Goal: Information Seeking & Learning: Learn about a topic

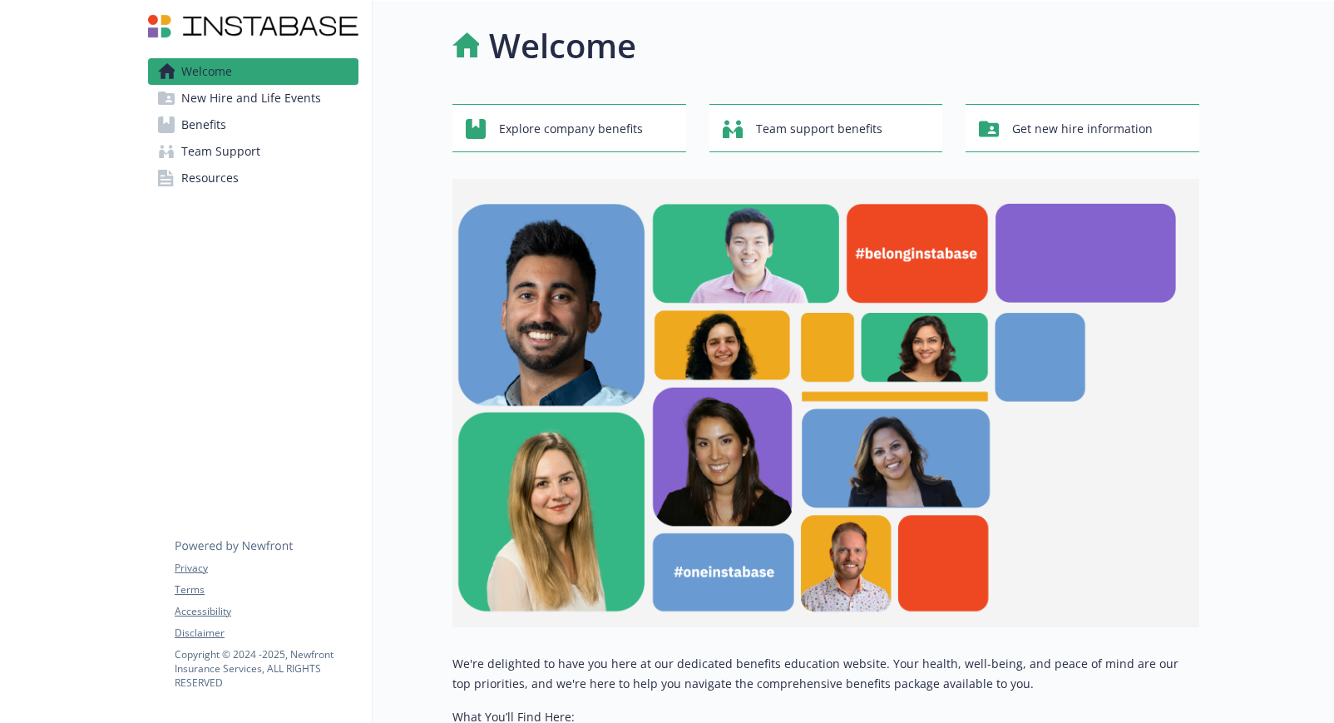
click at [254, 103] on span "New Hire and Life Events" at bounding box center [251, 98] width 140 height 27
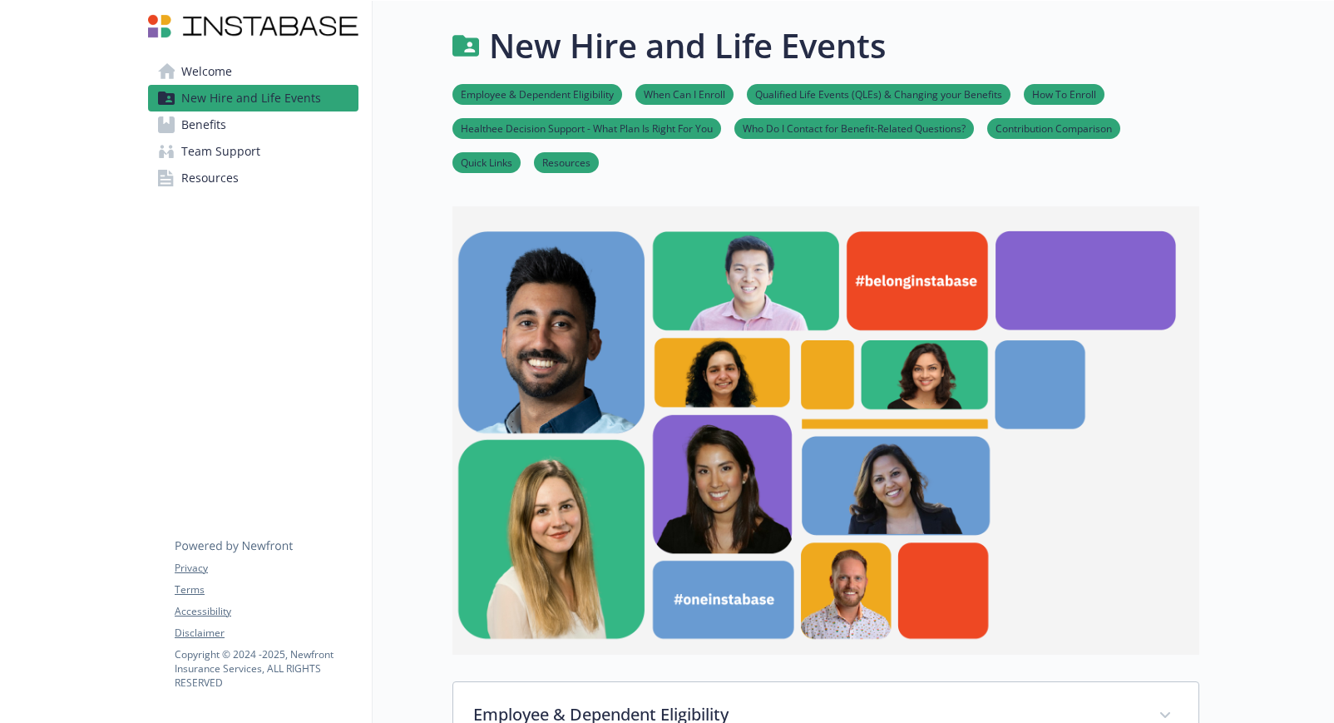
click at [240, 131] on link "Benefits" at bounding box center [253, 124] width 210 height 27
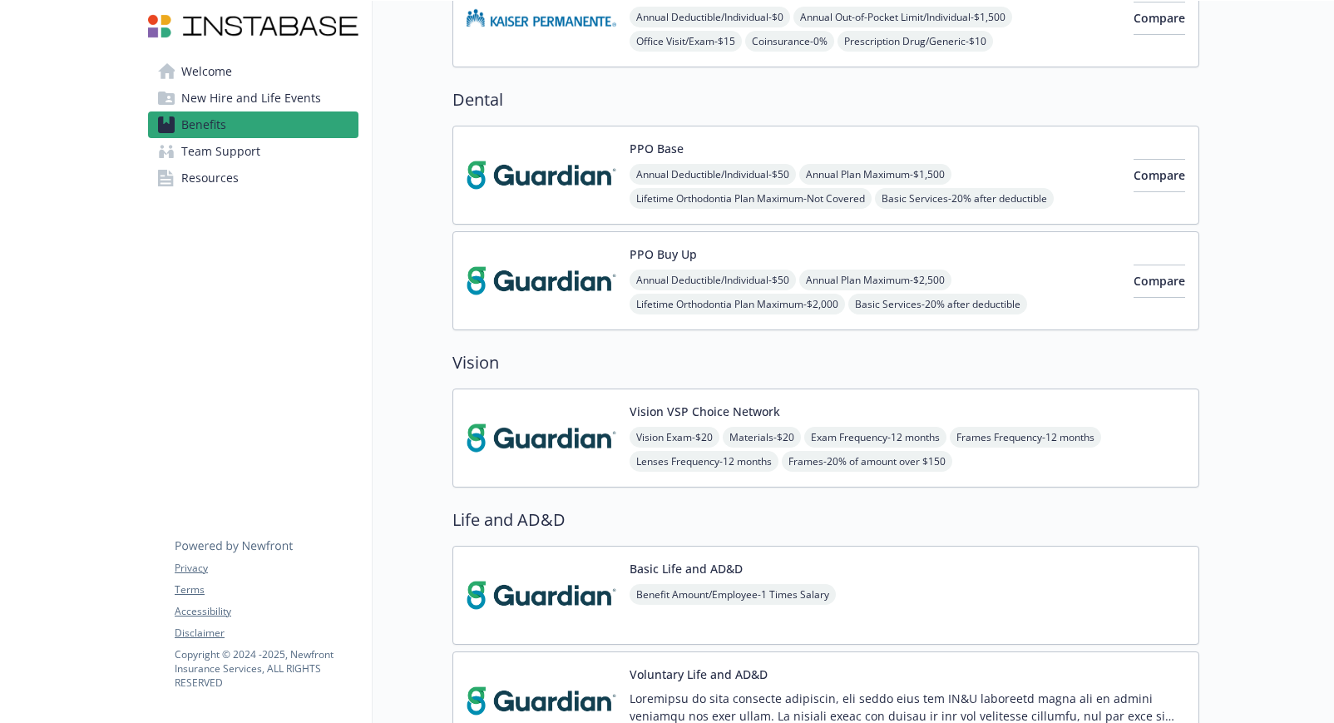
scroll to position [609, 0]
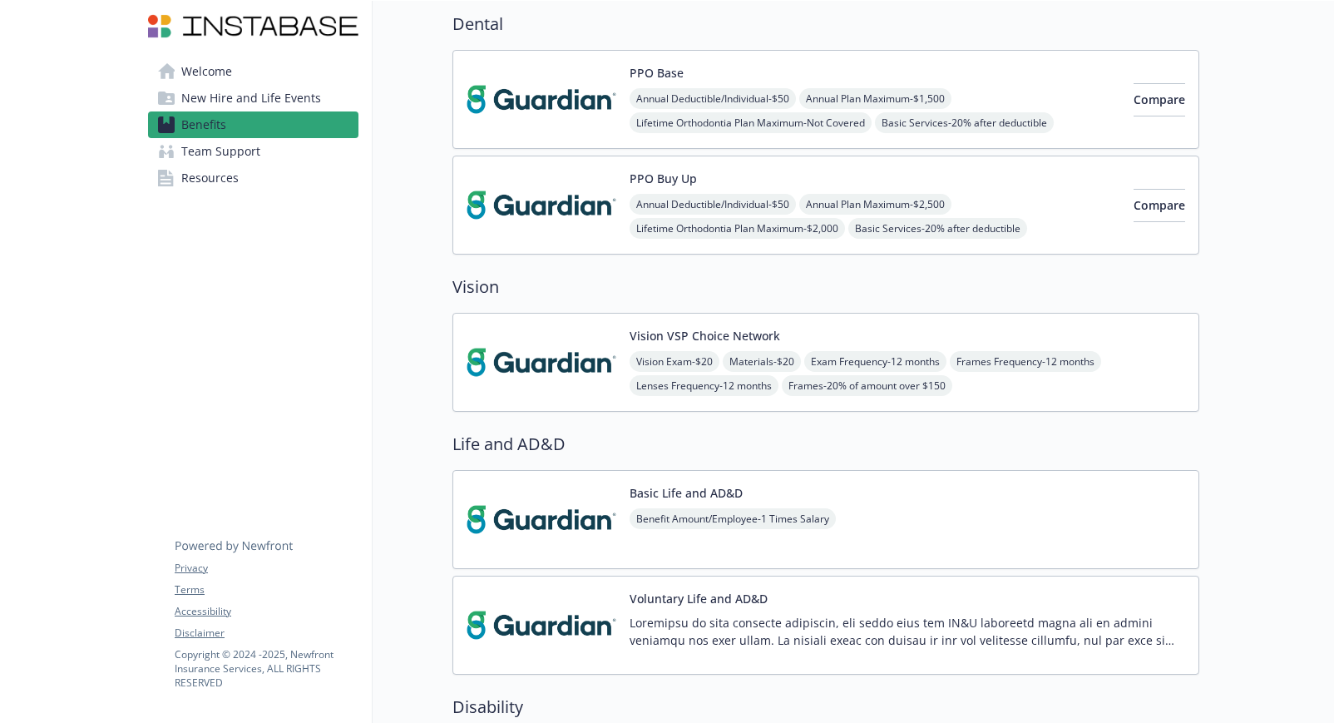
click at [1047, 397] on div "Vision Exam - $20 Materials - $20 Exam Frequency - 12 months Frames Frequency -…" at bounding box center [906, 374] width 555 height 47
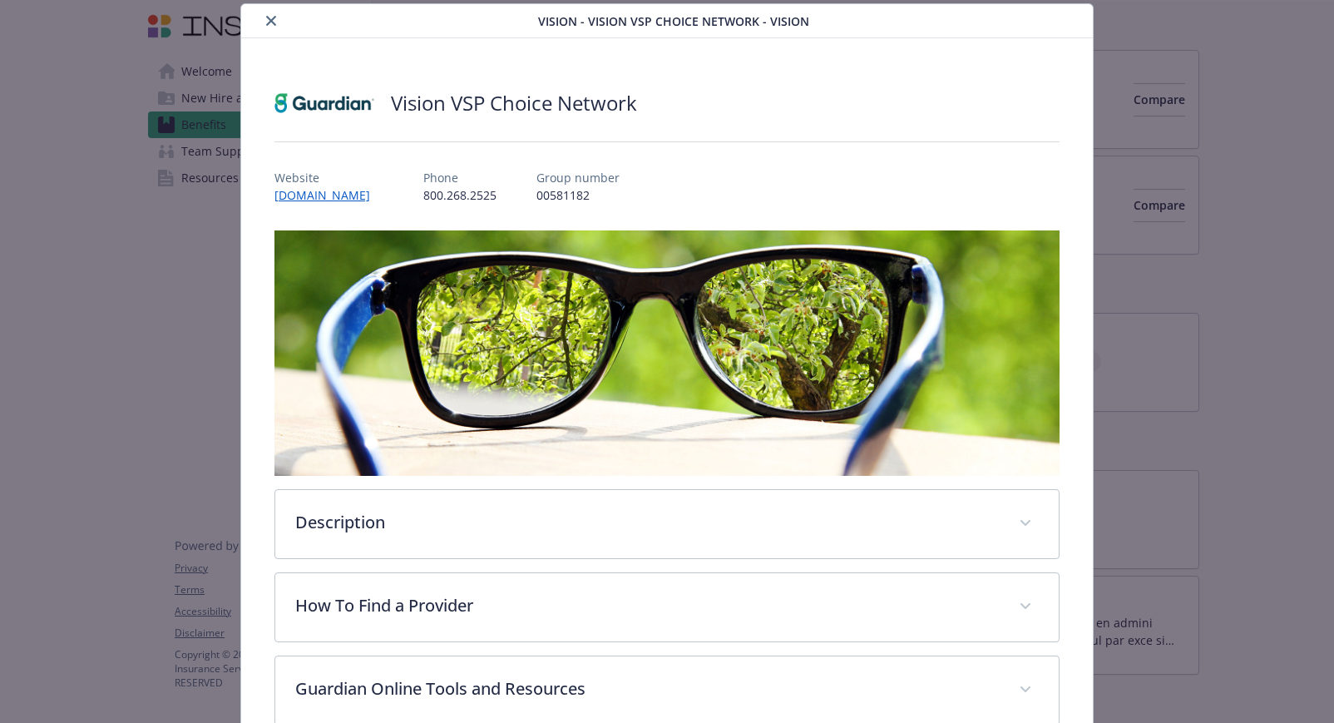
scroll to position [366, 0]
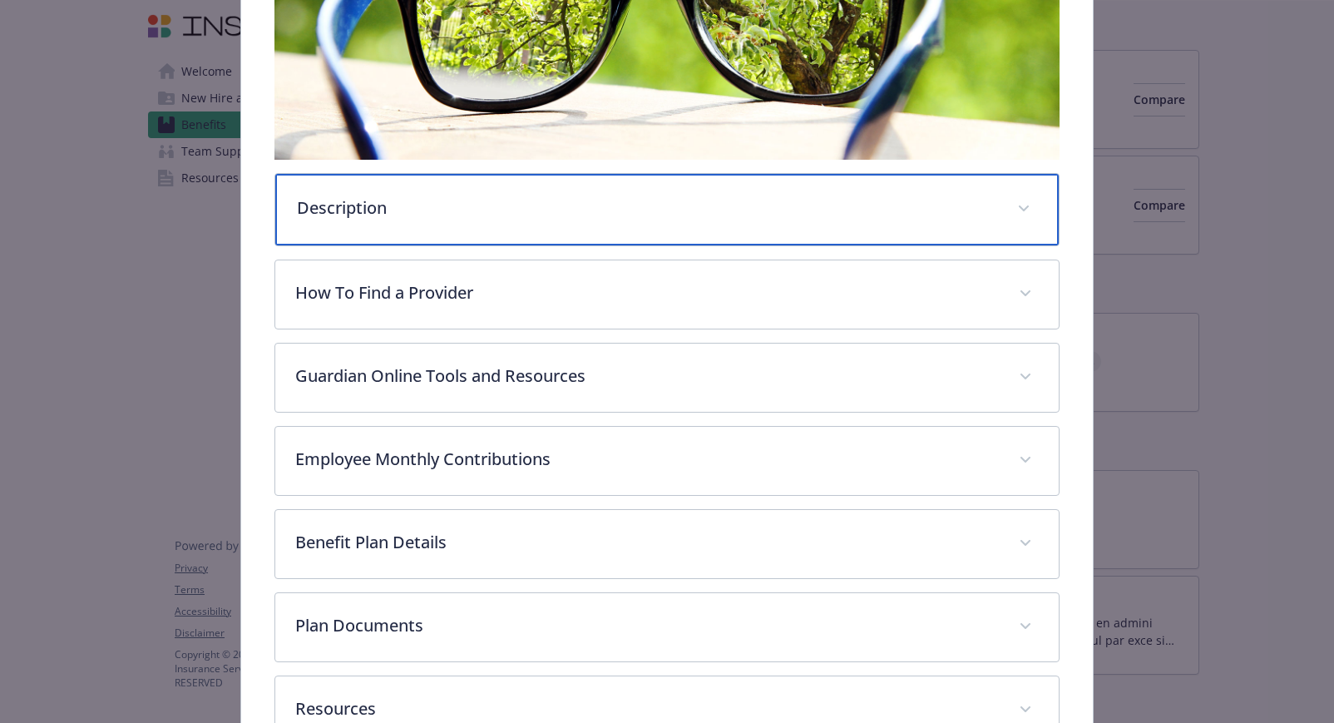
click at [562, 199] on p "Description" at bounding box center [647, 207] width 701 height 25
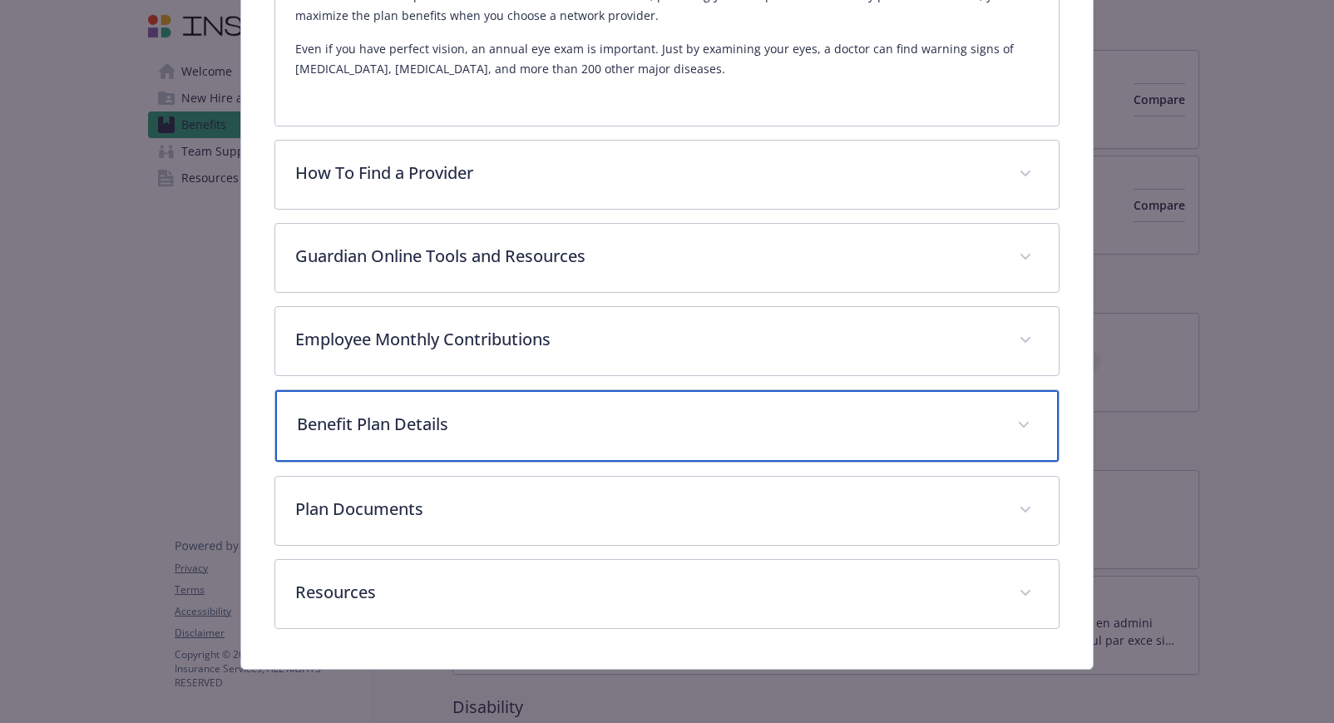
click at [757, 410] on div "Benefit Plan Details" at bounding box center [667, 426] width 784 height 72
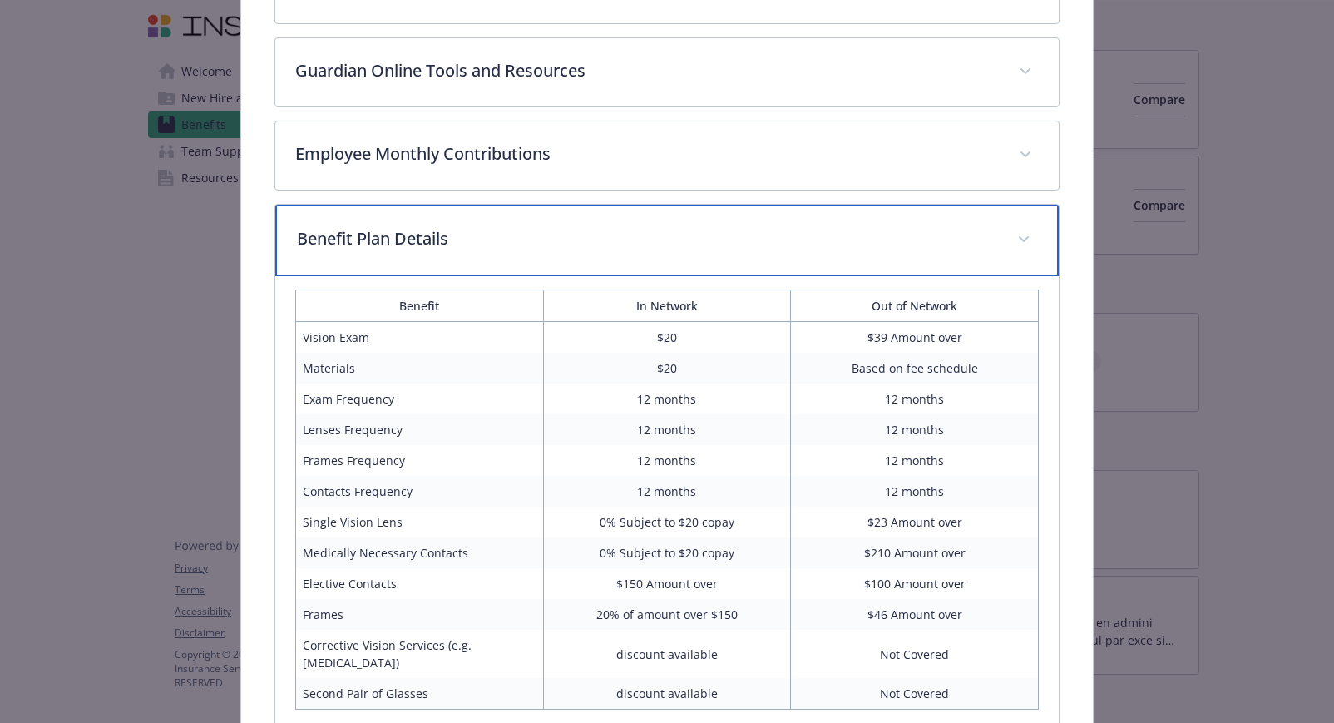
scroll to position [951, 0]
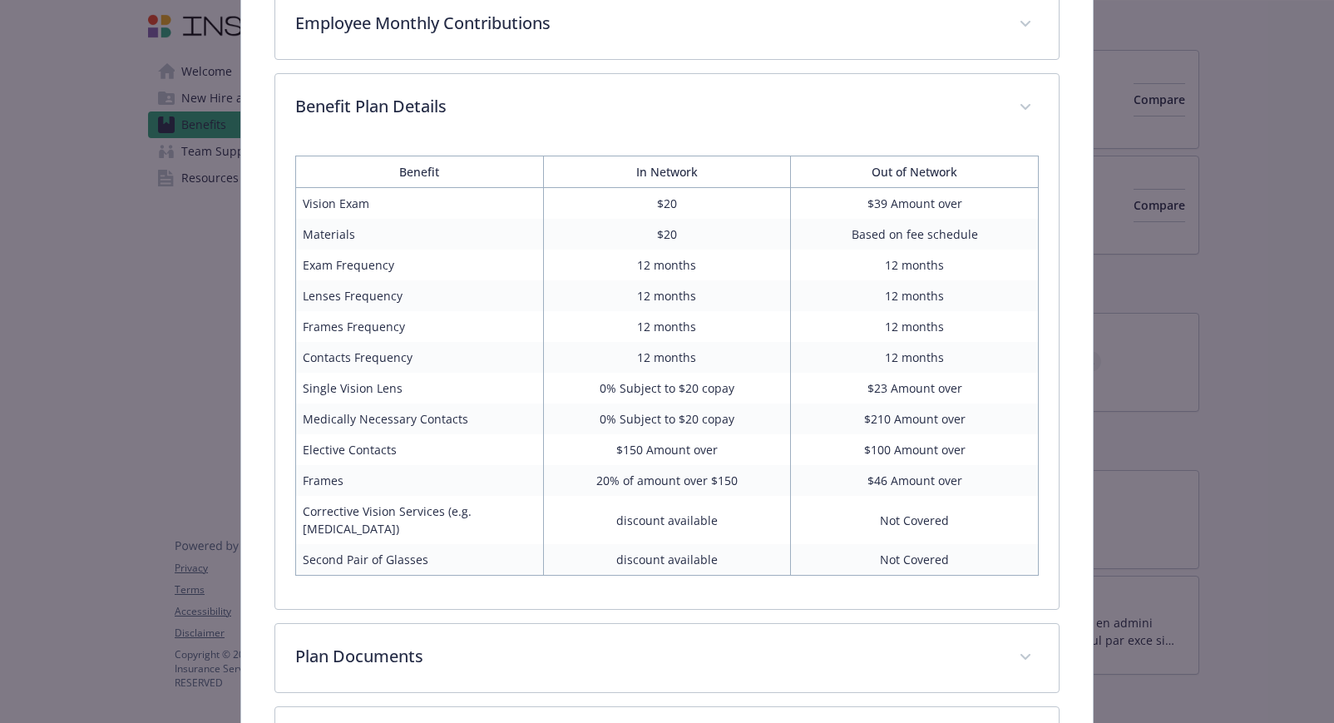
click at [708, 459] on td "$150 Amount over" at bounding box center [667, 449] width 248 height 31
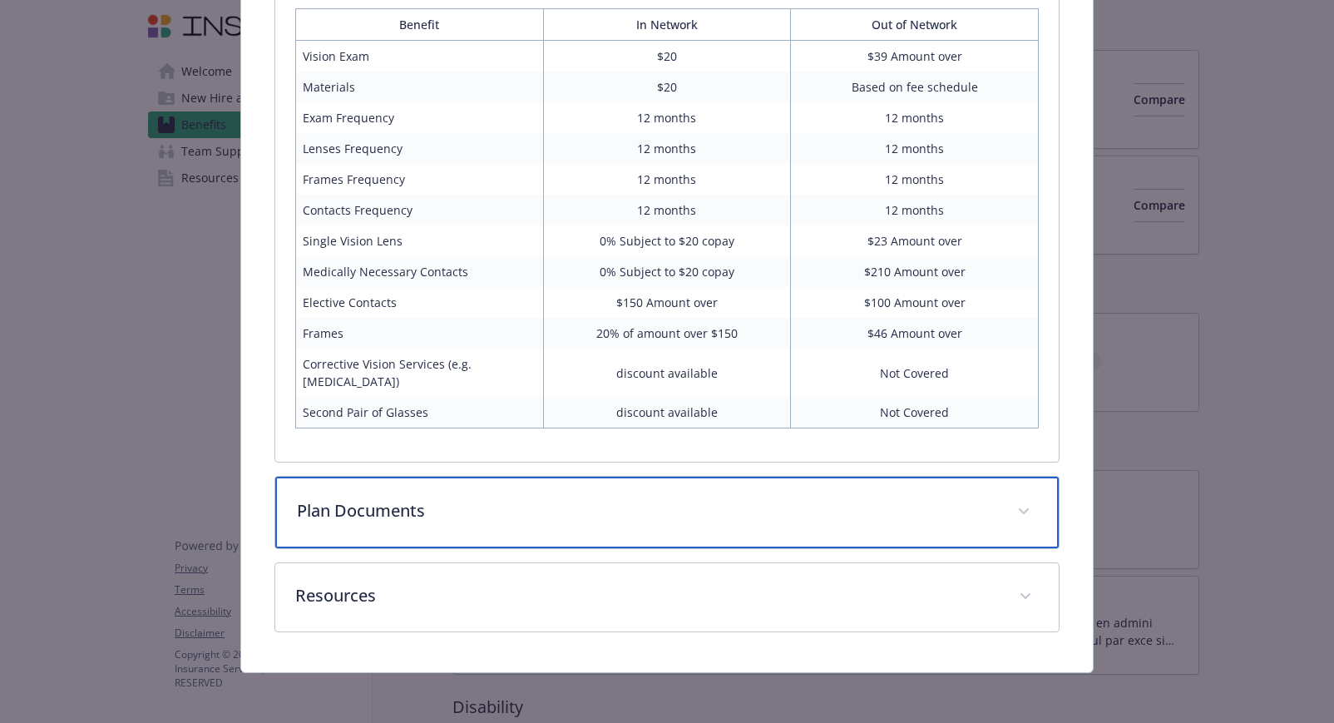
click at [658, 514] on p "Plan Documents" at bounding box center [647, 510] width 701 height 25
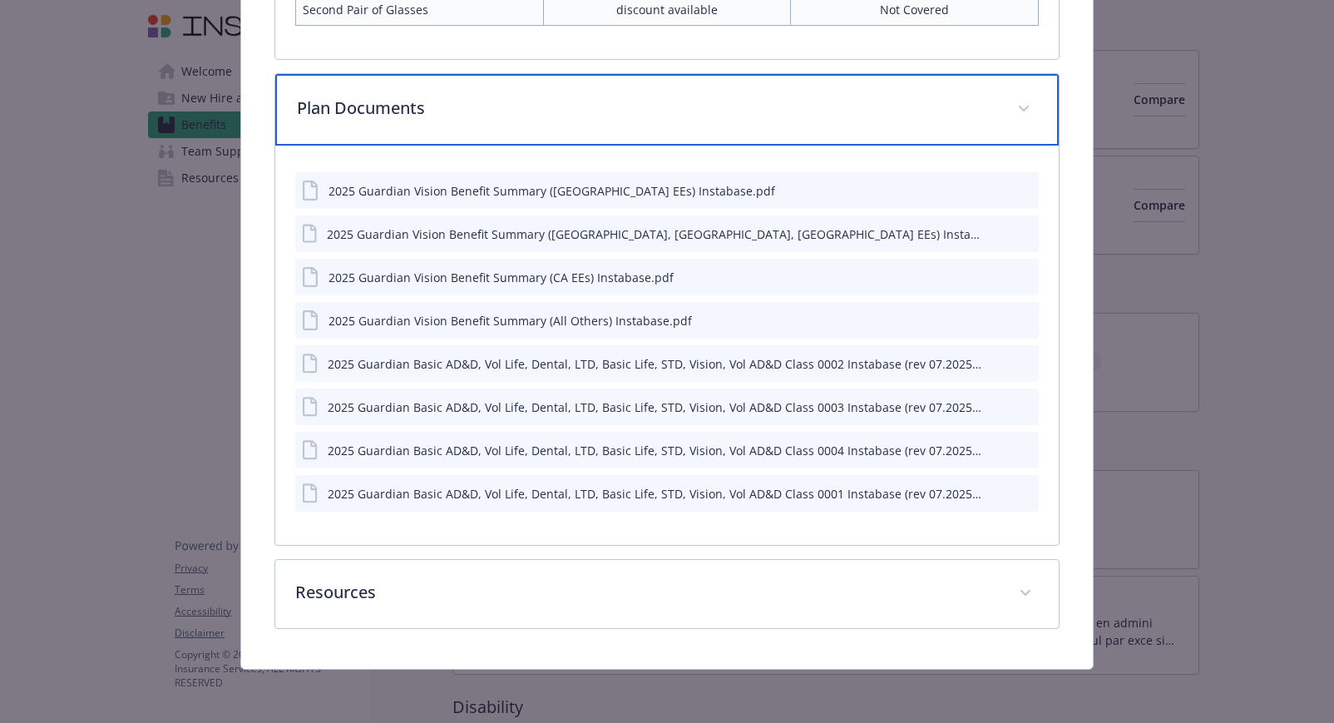
scroll to position [0, 0]
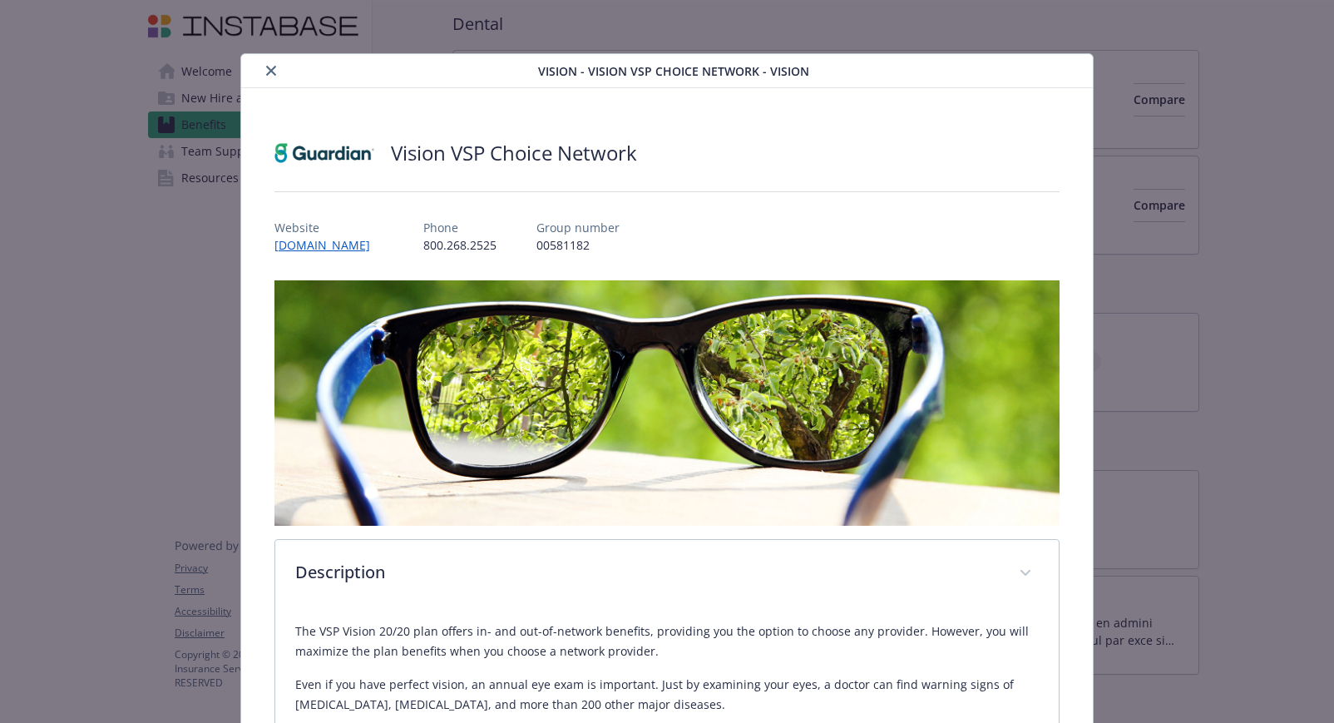
click at [270, 85] on div "Vision - Vision VSP Choice Network - Vision" at bounding box center [667, 71] width 852 height 34
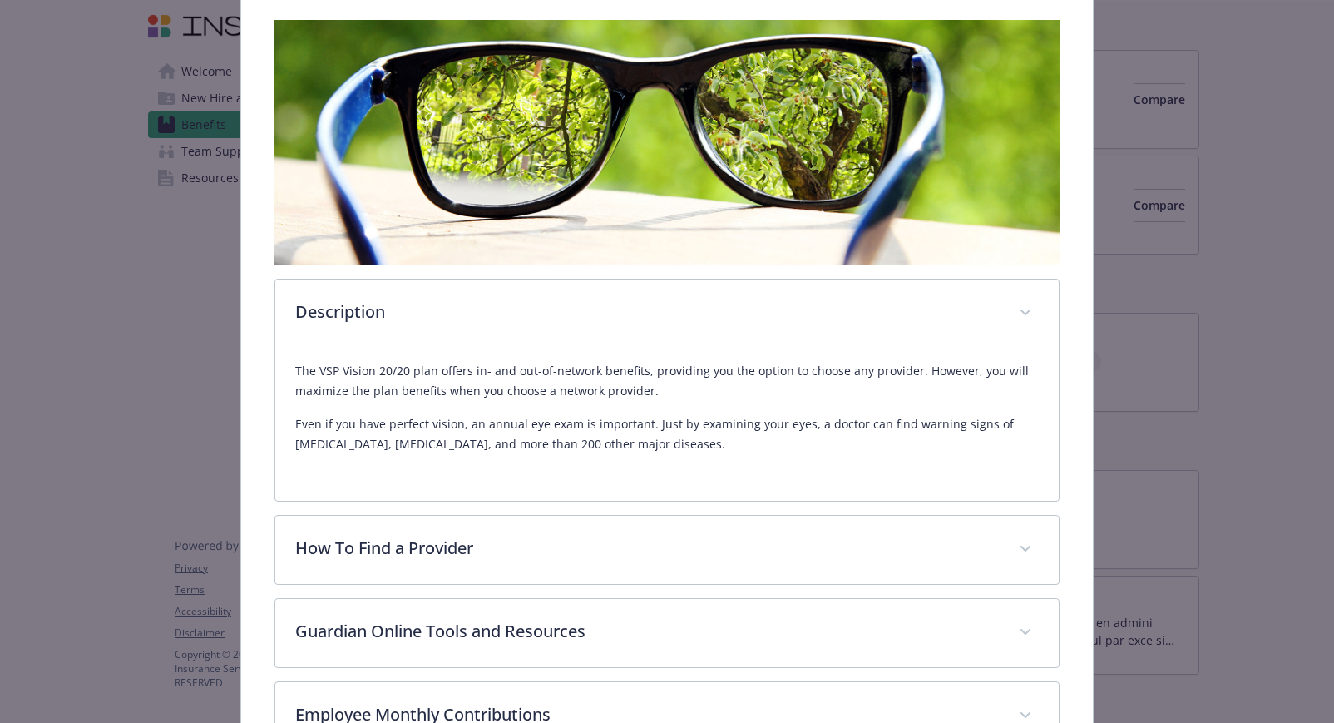
scroll to position [354, 0]
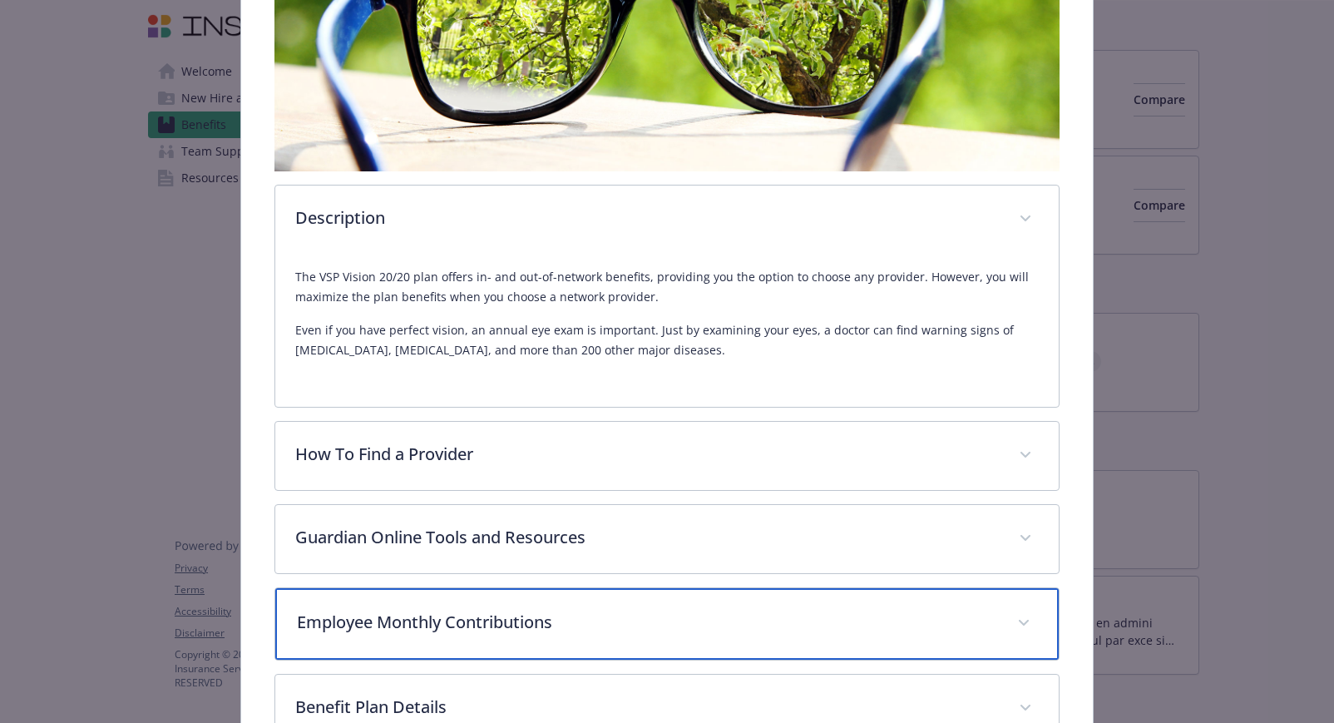
click at [888, 619] on p "Employee Monthly Contributions" at bounding box center [647, 622] width 701 height 25
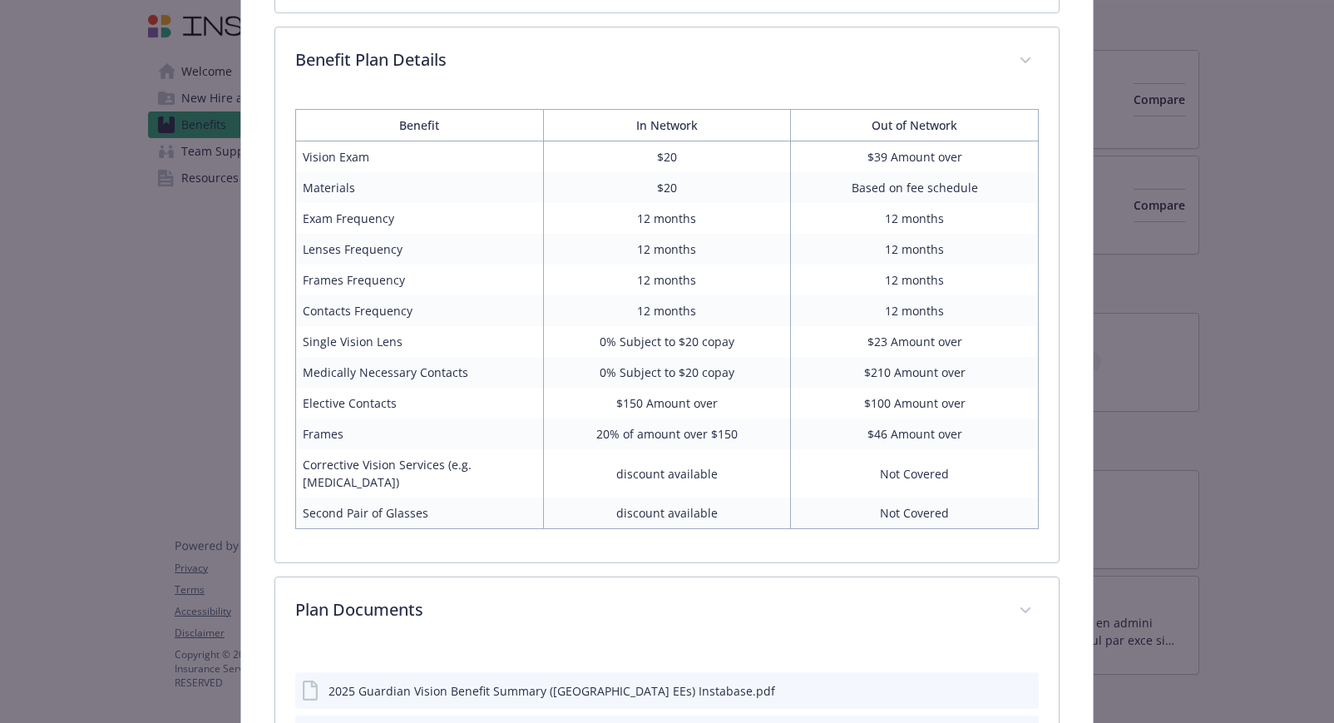
scroll to position [1089, 0]
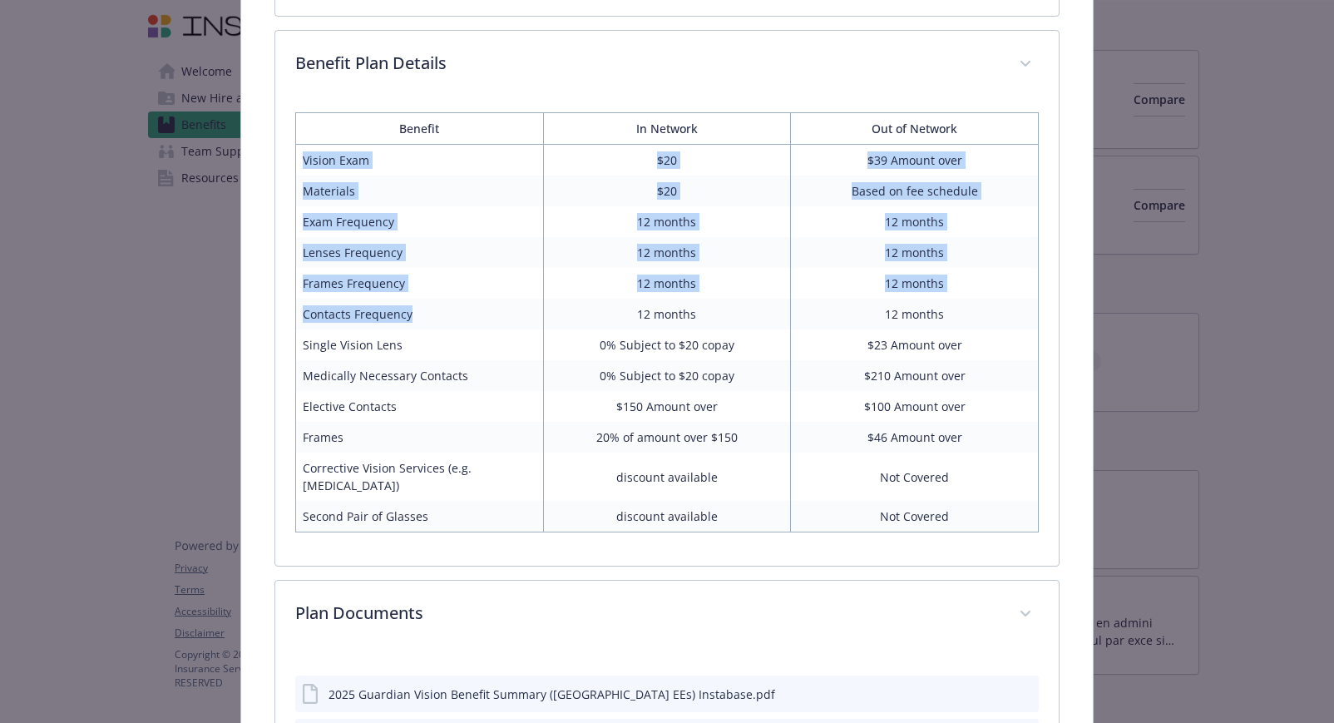
drag, startPoint x: 358, startPoint y: 215, endPoint x: 436, endPoint y: 310, distance: 123.0
click at [436, 310] on tbody "Vision Exam $20 $39 Amount over Materials $20 Based on fee schedule Exam Freque…" at bounding box center [666, 339] width 743 height 388
click at [436, 310] on td "Contacts Frequency" at bounding box center [419, 314] width 248 height 31
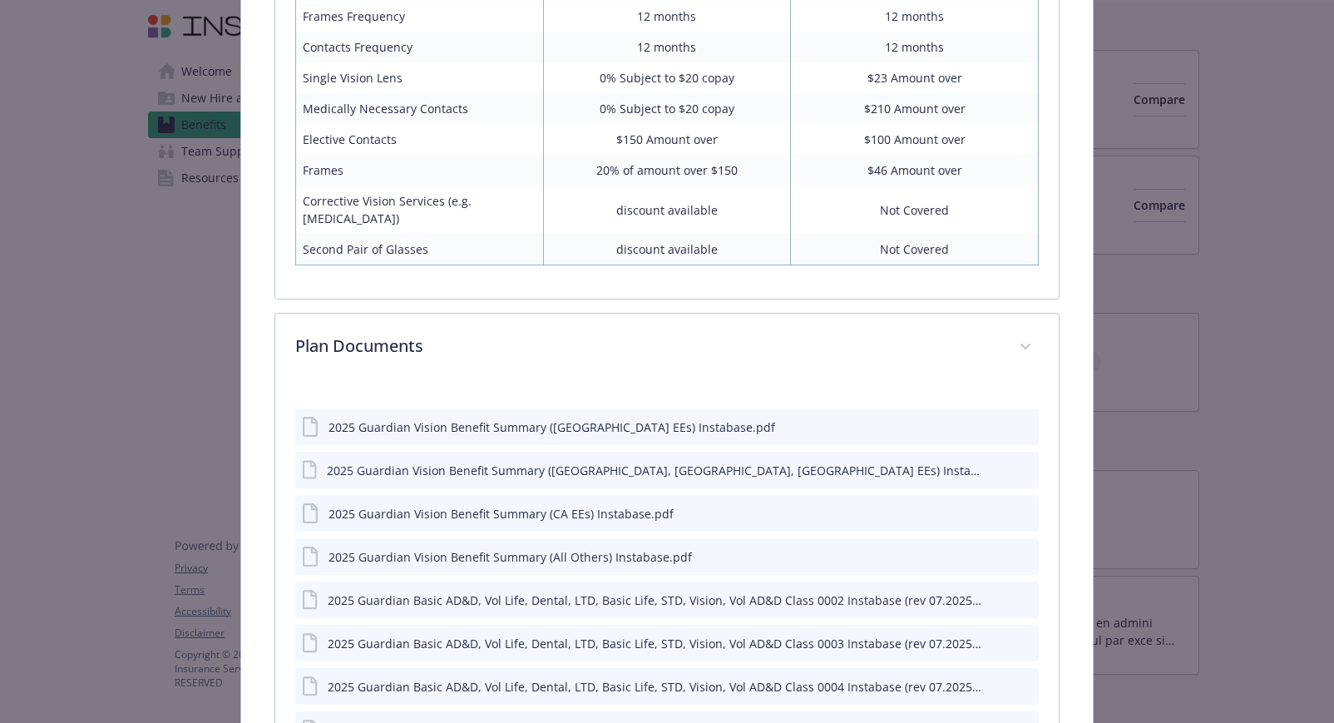
scroll to position [1444, 0]
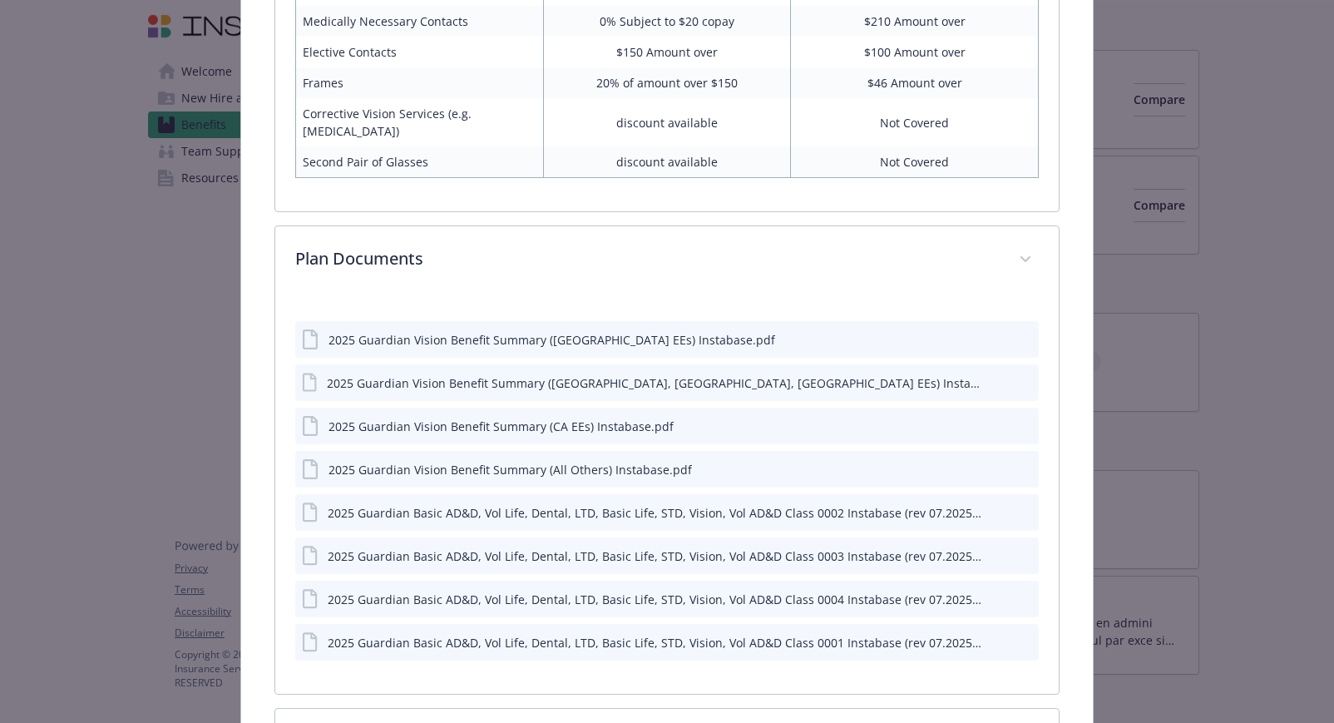
click at [567, 343] on div "2025 Guardian Vision Benefit Summary ([GEOGRAPHIC_DATA] EEs) Instabase.pdf" at bounding box center [551, 339] width 447 height 17
click at [1023, 338] on icon "preview file" at bounding box center [1022, 339] width 15 height 12
